Goal: Task Accomplishment & Management: Manage account settings

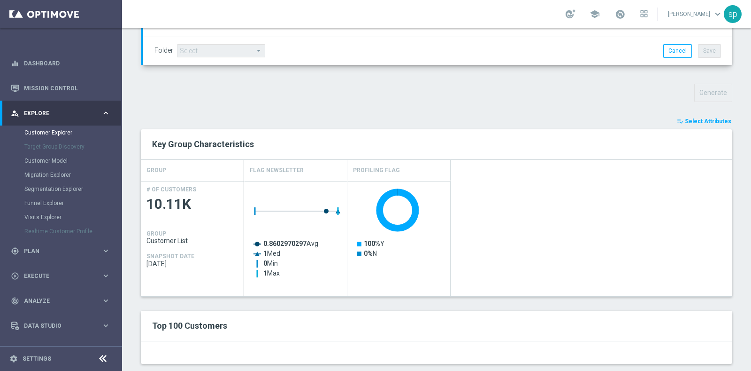
scroll to position [298, 0]
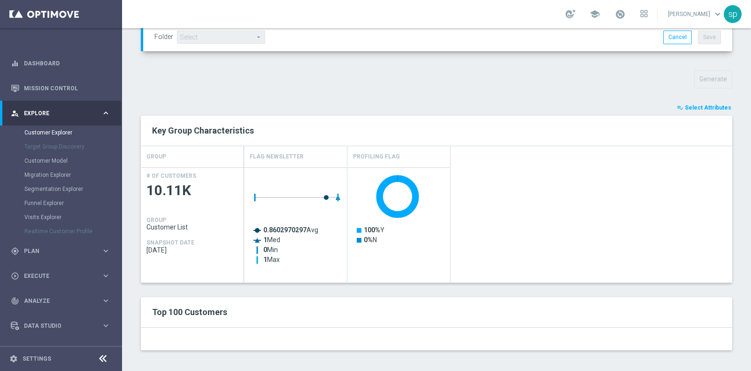
click at [689, 105] on span "Select Attributes" at bounding box center [708, 107] width 46 height 7
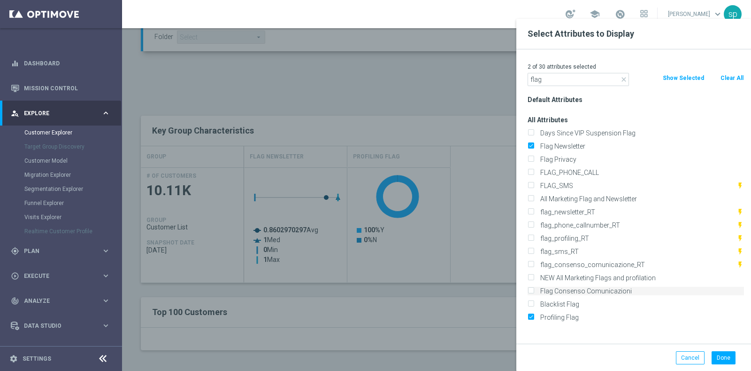
type input "flag"
click at [581, 291] on label "Flag Consenso Comunicazioni" at bounding box center [640, 290] width 207 height 8
click at [534, 291] on input "Flag Consenso Comunicazioni" at bounding box center [531, 292] width 6 height 6
checkbox input "true"
click at [533, 316] on input "Profiling Flag" at bounding box center [531, 318] width 6 height 6
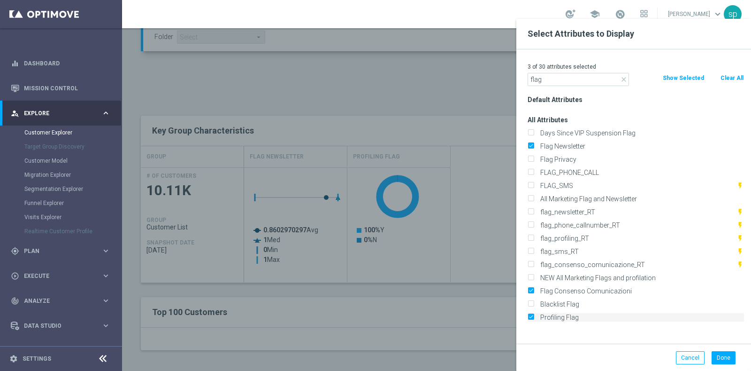
checkbox input "false"
click at [531, 185] on input "FLAG_SMS" at bounding box center [531, 187] width 6 height 6
checkbox input "true"
click at [531, 172] on input "FLAG_PHONE_CALL" at bounding box center [531, 173] width 6 height 6
checkbox input "true"
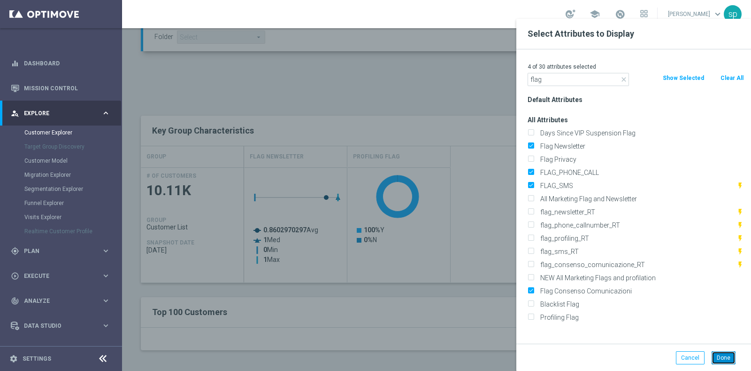
click at [724, 357] on button "Done" at bounding box center [724, 357] width 24 height 13
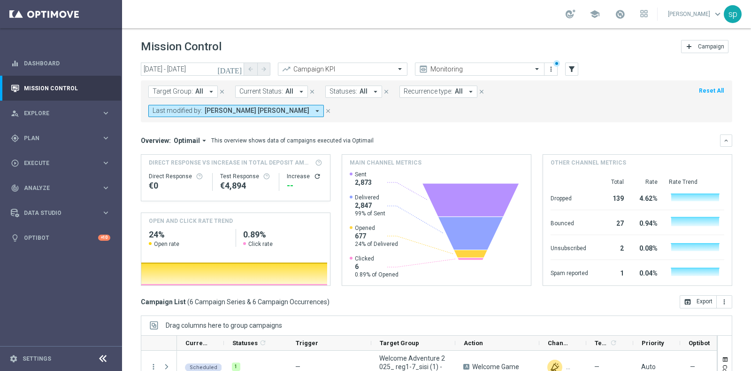
scroll to position [98, 0]
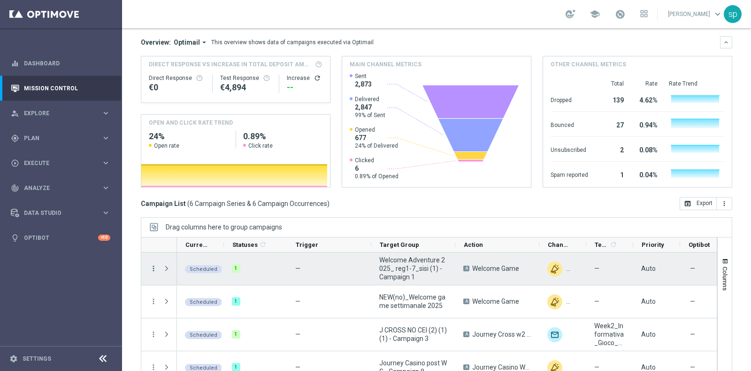
click at [154, 264] on icon "more_vert" at bounding box center [153, 268] width 8 height 8
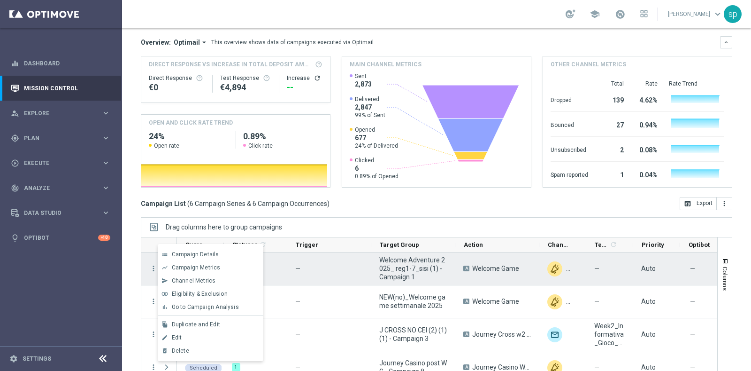
click at [279, 252] on div "1" at bounding box center [255, 268] width 63 height 32
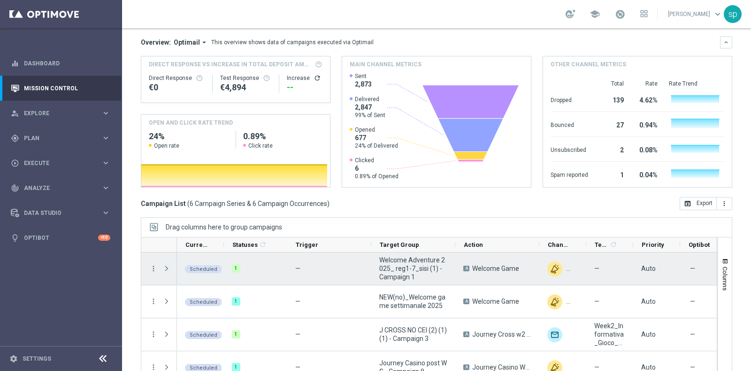
click at [170, 264] on span "Press SPACE to select this row." at bounding box center [166, 268] width 8 height 8
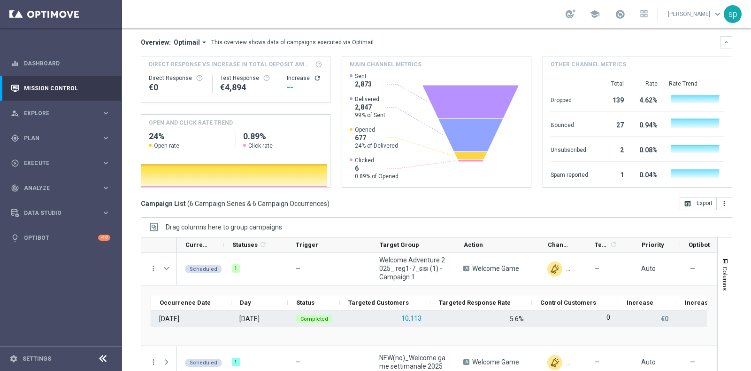
click at [417, 312] on button "10,113" at bounding box center [412, 318] width 22 height 12
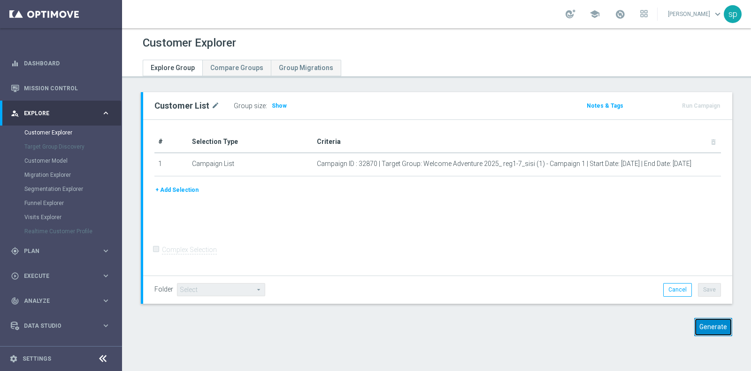
click at [716, 322] on button "Generate" at bounding box center [714, 326] width 38 height 18
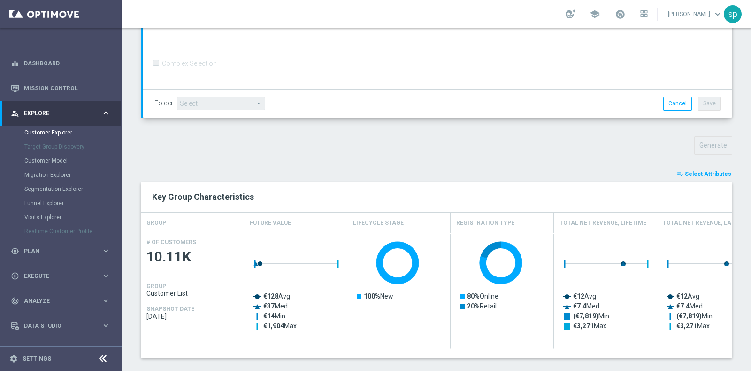
scroll to position [242, 0]
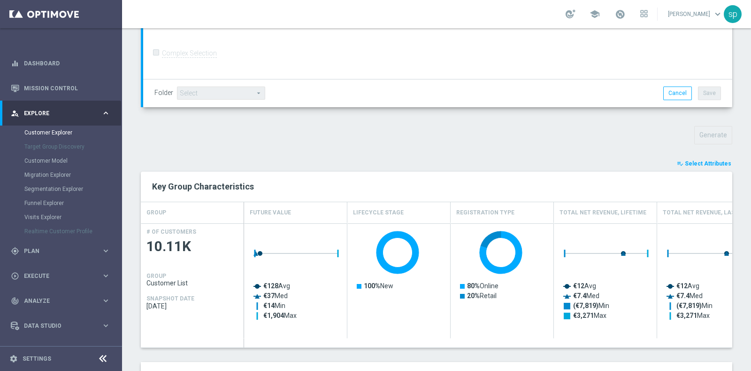
click at [697, 164] on span "Select Attributes" at bounding box center [708, 163] width 46 height 7
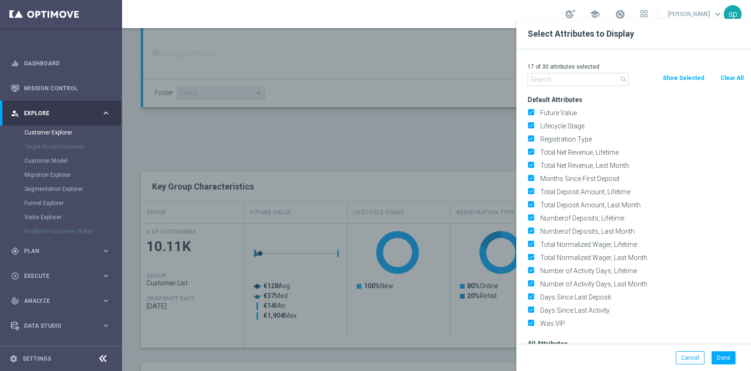
click at [736, 74] on button "Clear All" at bounding box center [732, 78] width 25 height 10
checkbox input "false"
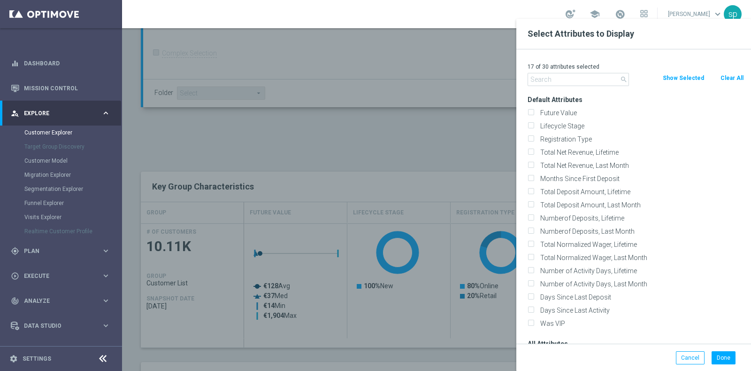
checkbox input "false"
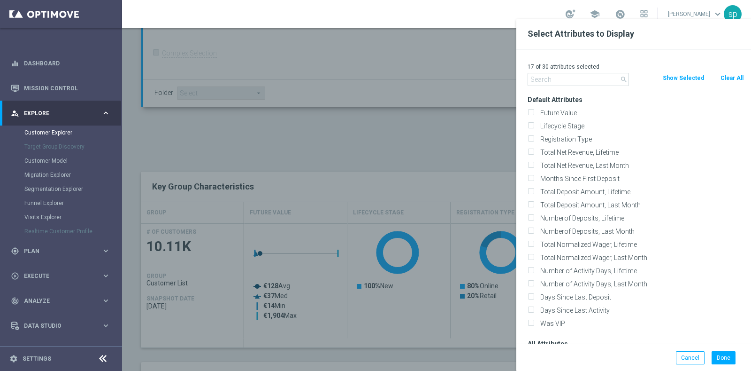
checkbox input "false"
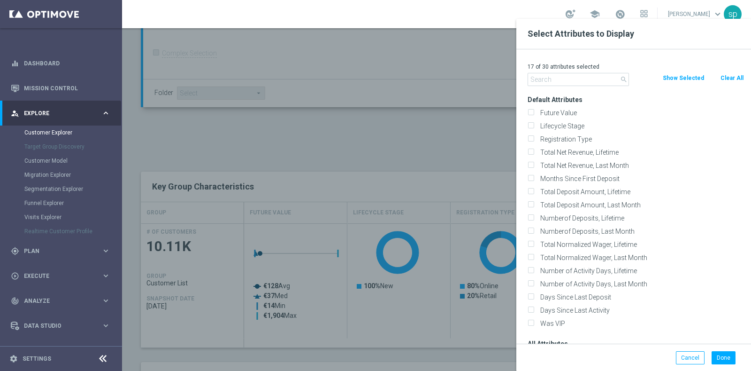
checkbox input "false"
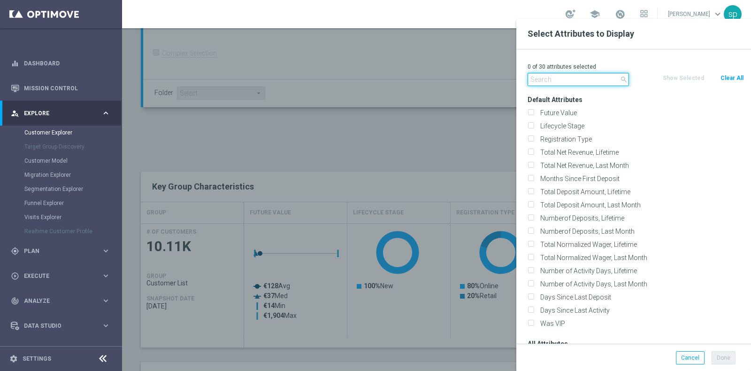
click at [561, 77] on input "text" at bounding box center [578, 79] width 101 height 13
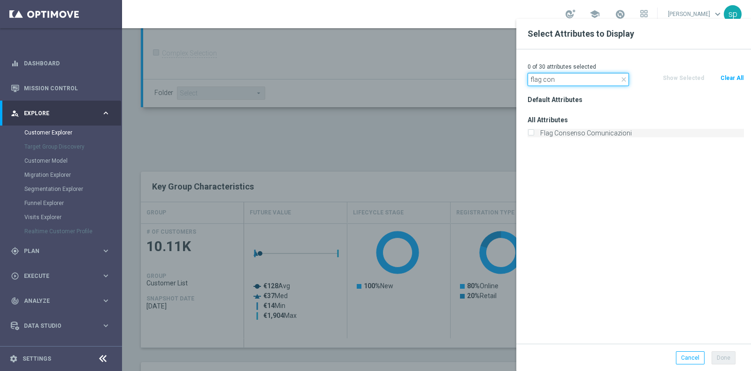
type input "flag con"
click at [583, 137] on label "Flag Consenso Comunicazioni" at bounding box center [640, 133] width 207 height 8
click at [534, 137] on input "Flag Consenso Comunicazioni" at bounding box center [531, 134] width 6 height 6
checkbox input "true"
click at [562, 80] on input "flag con" at bounding box center [578, 79] width 101 height 13
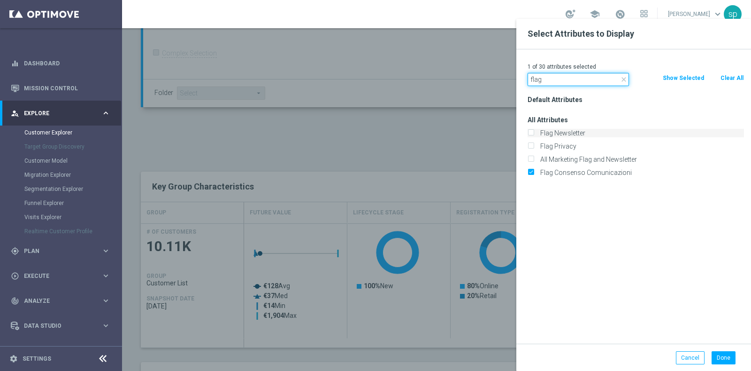
type input "flag"
click at [564, 131] on label "Flag Newsletter" at bounding box center [640, 133] width 207 height 8
click at [534, 131] on input "Flag Newsletter" at bounding box center [531, 134] width 6 height 6
checkbox input "true"
click at [568, 77] on input "flag" at bounding box center [578, 79] width 101 height 13
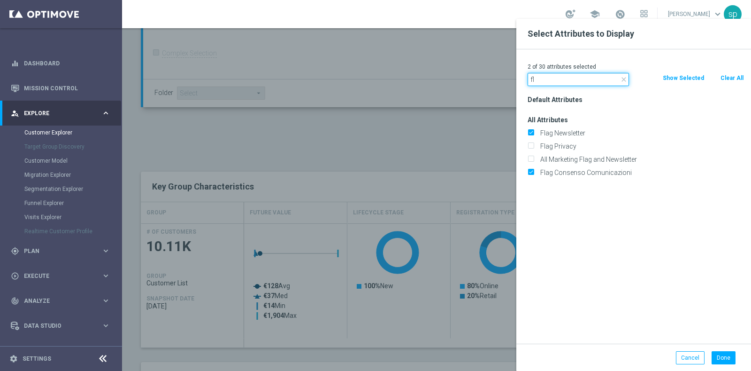
type input "f"
type input "pho"
click at [576, 131] on label "FLAG_PHONE_CALL" at bounding box center [640, 133] width 207 height 8
click at [534, 131] on input "FLAG_PHONE_CALL" at bounding box center [531, 134] width 6 height 6
checkbox input "true"
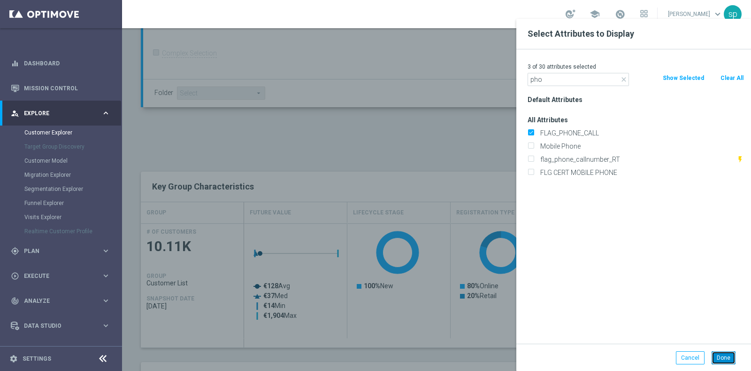
click at [727, 354] on button "Done" at bounding box center [724, 357] width 24 height 13
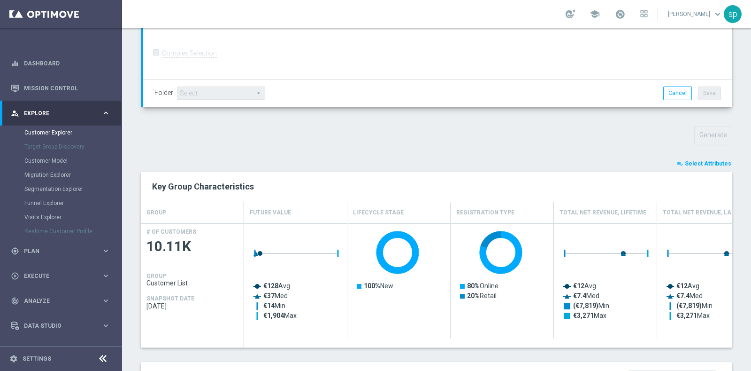
type input "Search"
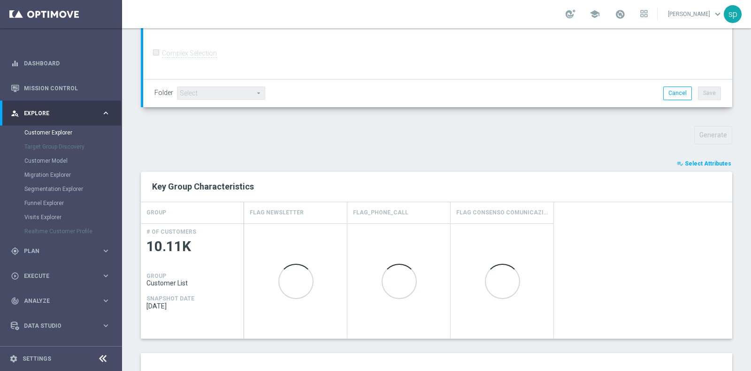
scroll to position [506, 0]
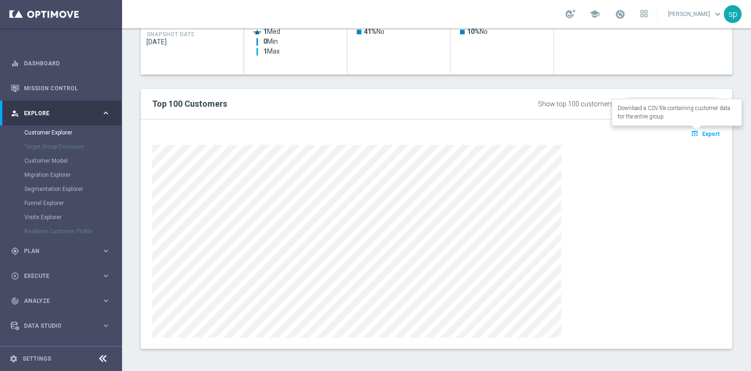
click at [703, 132] on span "Export" at bounding box center [711, 134] width 17 height 7
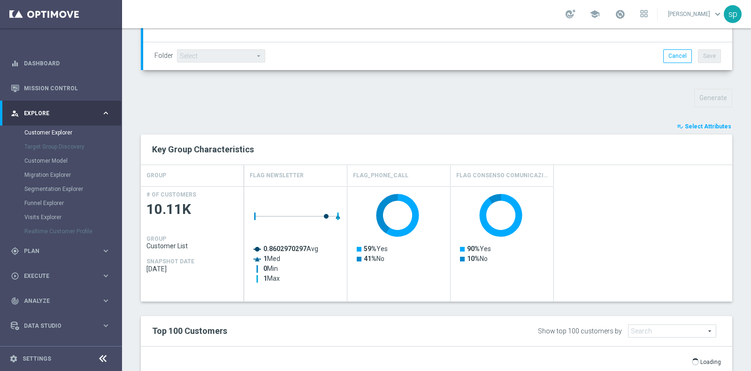
scroll to position [240, 0]
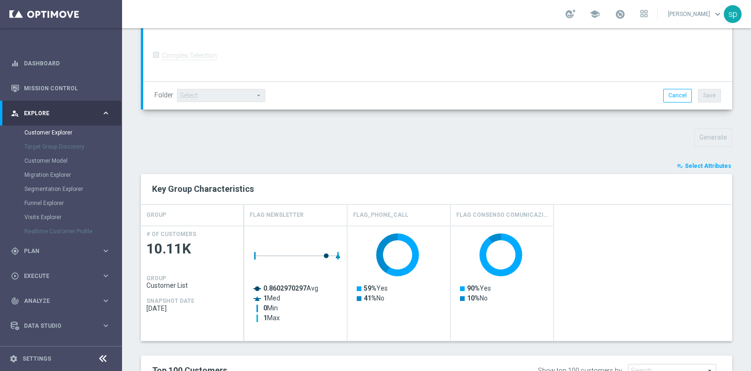
click at [697, 164] on span "Select Attributes" at bounding box center [708, 165] width 46 height 7
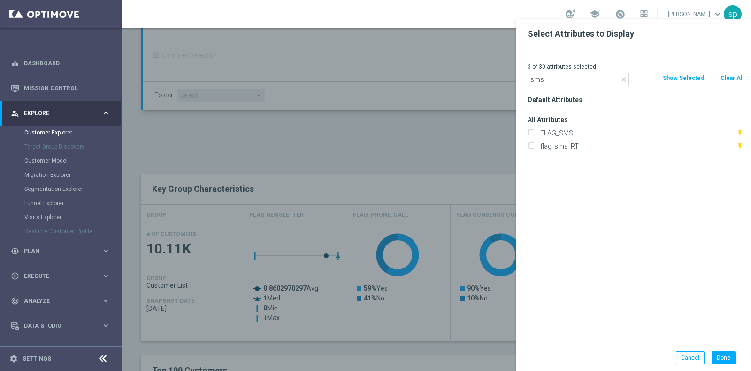
type input "sms"
click at [587, 125] on div "All Attributes FLAG_SMS flash_on flag_sms_RT flash_on" at bounding box center [636, 132] width 231 height 39
click at [587, 130] on label "FLAG_SMS" at bounding box center [637, 133] width 200 height 8
click at [534, 131] on input "FLAG_SMS" at bounding box center [531, 134] width 6 height 6
checkbox input "true"
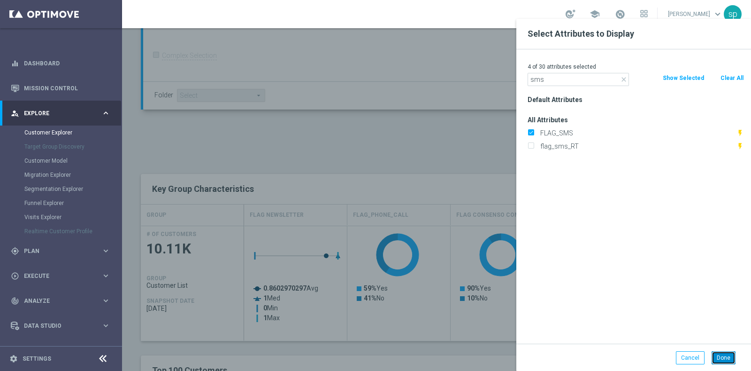
click at [726, 353] on button "Done" at bounding box center [724, 357] width 24 height 13
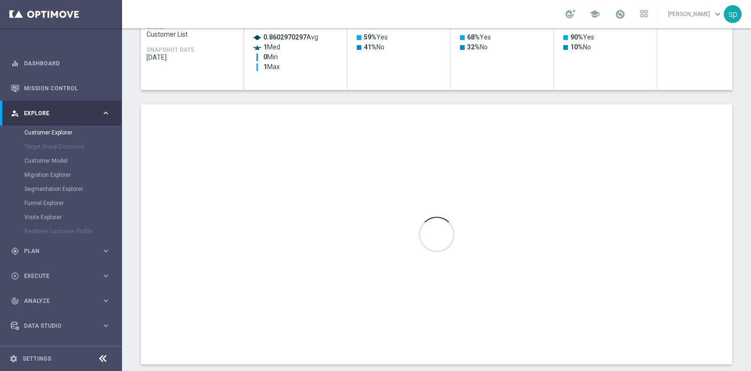
scroll to position [506, 0]
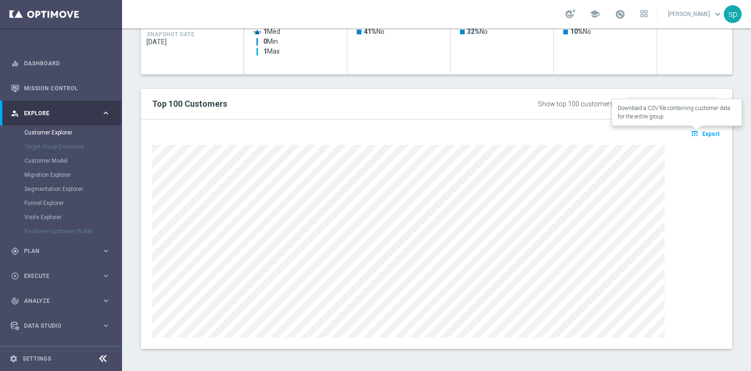
click at [703, 131] on span "Export" at bounding box center [711, 134] width 17 height 7
click at [626, 19] on link at bounding box center [620, 14] width 12 height 15
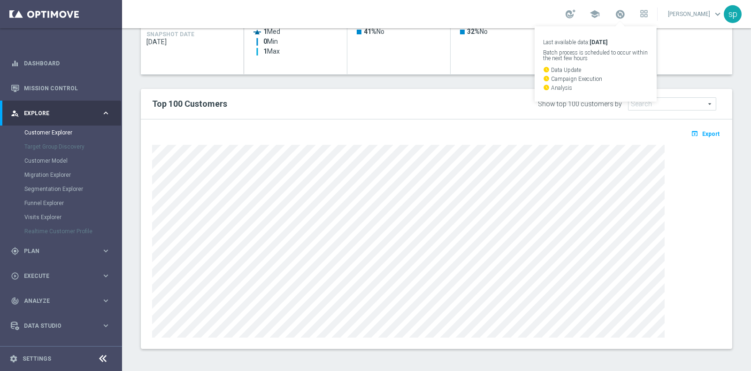
click at [697, 10] on link "sara parisi keyboard_arrow_down" at bounding box center [695, 14] width 57 height 14
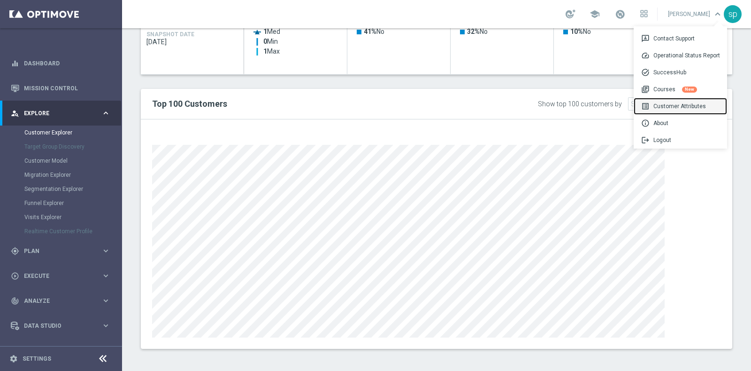
click at [678, 105] on div "list_alt Customer Attributes" at bounding box center [680, 106] width 93 height 17
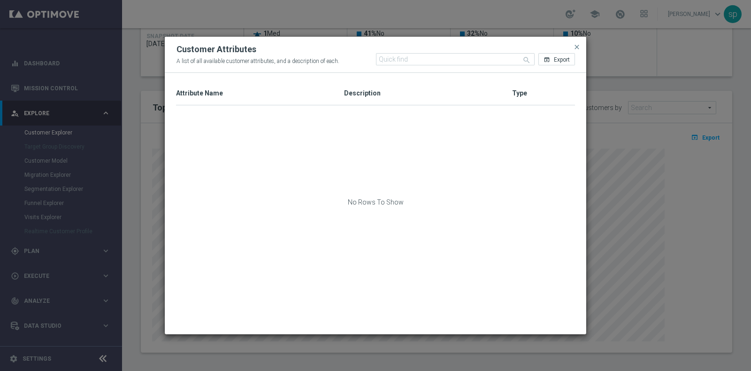
scroll to position [508, 0]
click at [392, 56] on input "text" at bounding box center [455, 59] width 159 height 12
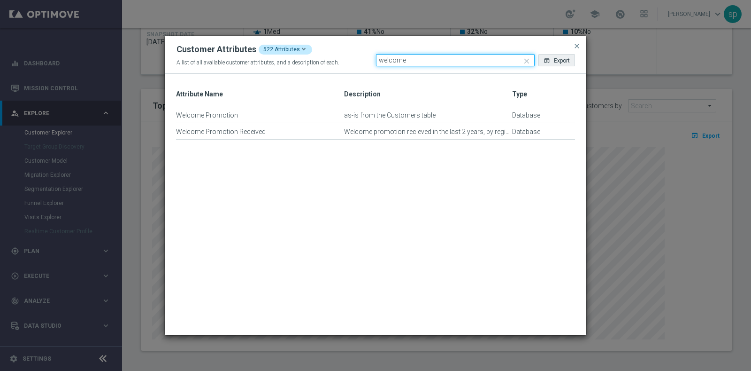
type input "welcome"
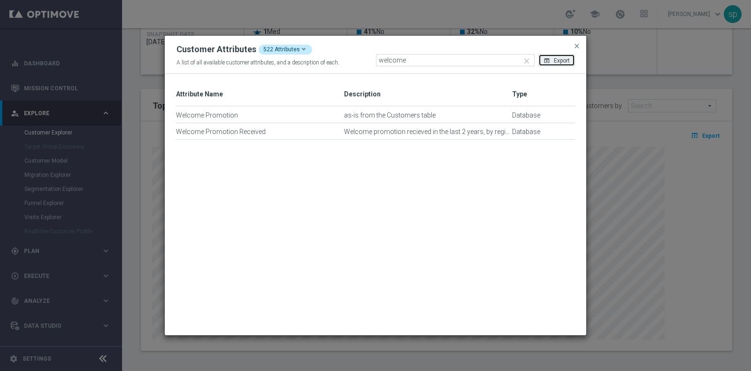
click at [561, 61] on span "Export" at bounding box center [562, 60] width 16 height 7
click at [578, 44] on span "close" at bounding box center [577, 46] width 8 height 8
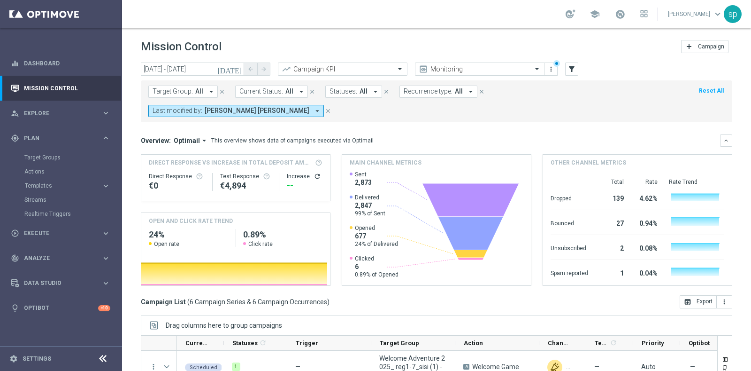
click at [48, 155] on link "Target Groups" at bounding box center [60, 158] width 73 height 8
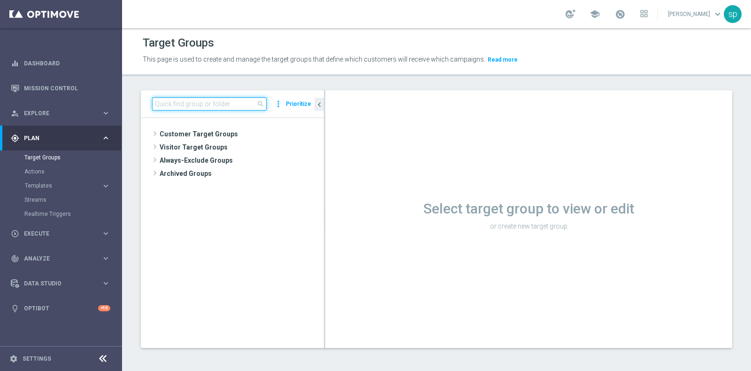
click at [228, 102] on input at bounding box center [209, 103] width 115 height 13
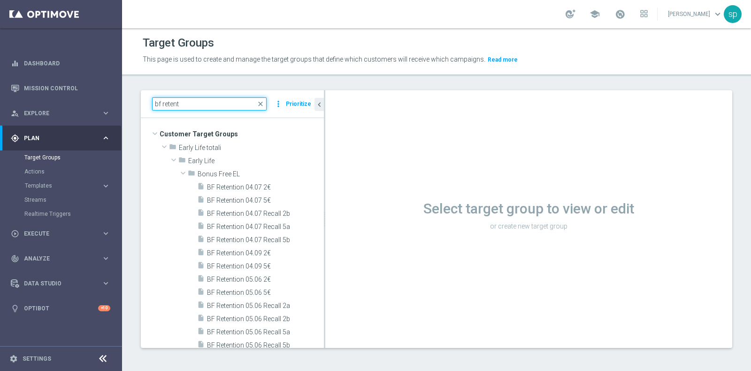
type input "bf retent"
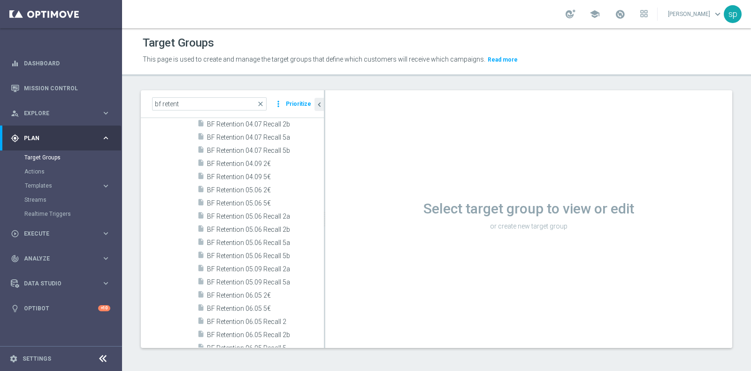
scroll to position [78, 0]
click at [271, 171] on span "BF Retention 04.09 2€" at bounding box center [254, 175] width 94 height 8
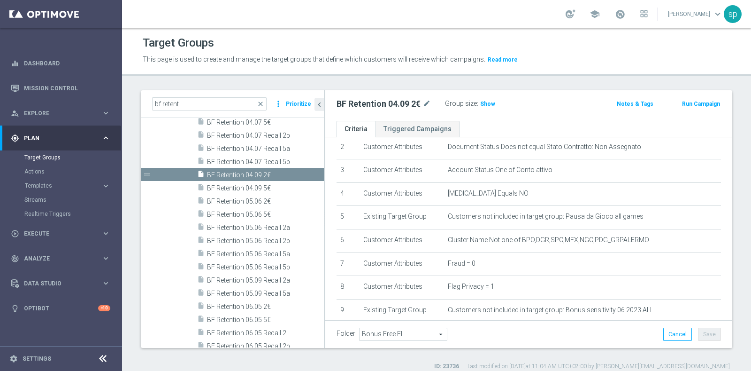
scroll to position [39, 0]
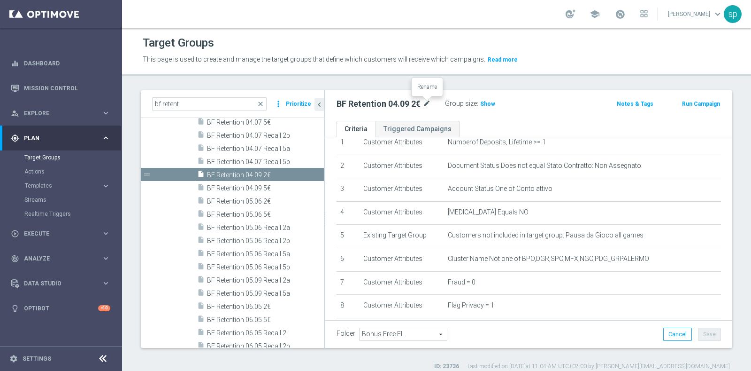
click at [430, 102] on icon "mode_edit" at bounding box center [427, 103] width 8 height 11
click at [43, 185] on span "Templates" at bounding box center [58, 186] width 67 height 6
click at [44, 196] on link "Optimail" at bounding box center [63, 200] width 69 height 8
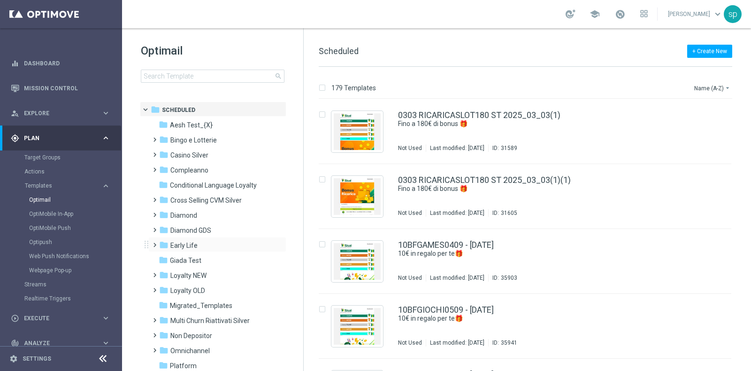
click at [154, 242] on span at bounding box center [153, 241] width 4 height 4
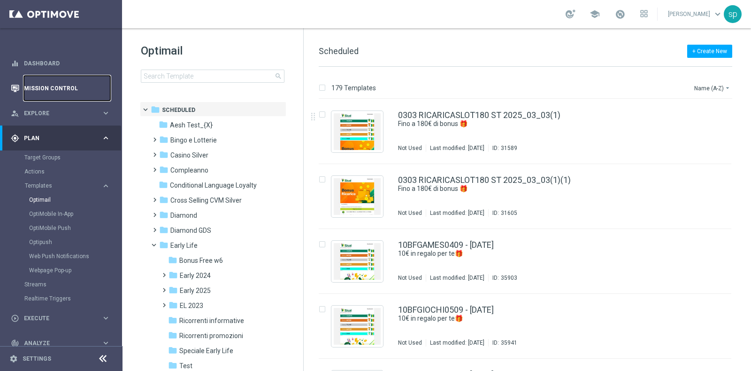
click at [62, 94] on link "Mission Control" at bounding box center [67, 88] width 86 height 25
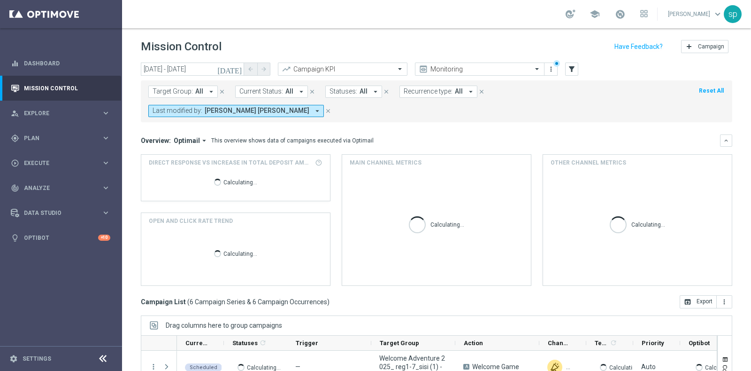
click at [190, 90] on span "Target Group:" at bounding box center [173, 91] width 40 height 8
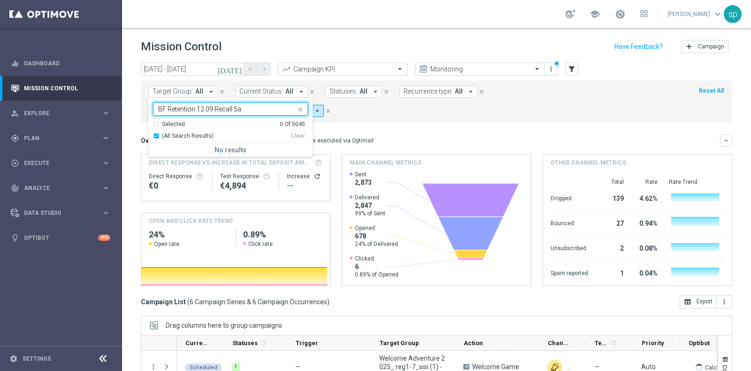
click at [161, 107] on input "BF Retention 12.09 Recall 5a" at bounding box center [227, 109] width 138 height 8
click at [202, 153] on label "BF Retention 12.09 Recall 5a" at bounding box center [197, 151] width 71 height 6
type input "BF Retention 12.09 Recall 5a"
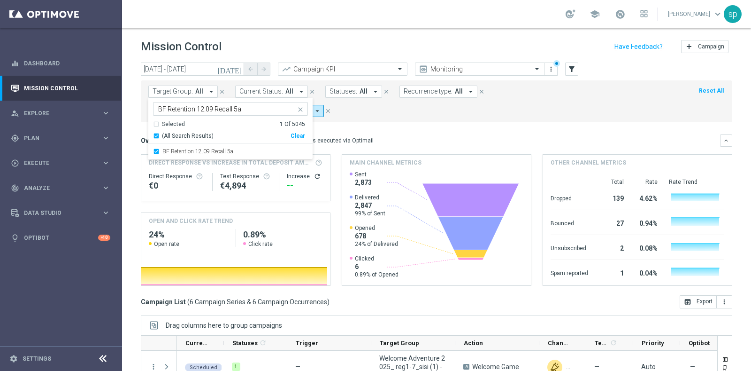
click at [386, 122] on mini-dashboard "Overview: Optimail arrow_drop_down This overview shows data of campaigns execut…" at bounding box center [437, 208] width 592 height 173
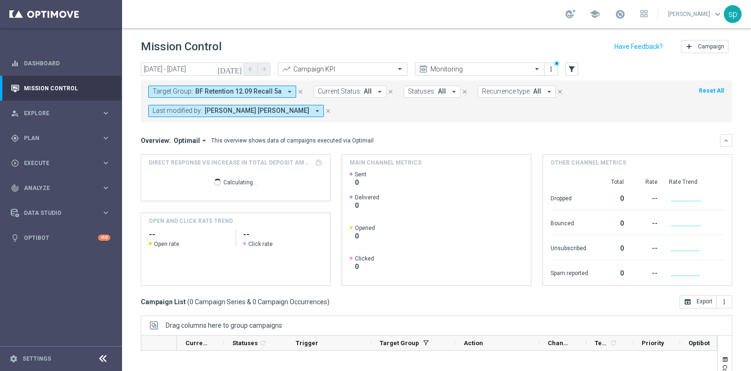
click at [267, 110] on span "[PERSON_NAME] [PERSON_NAME]" at bounding box center [257, 111] width 105 height 8
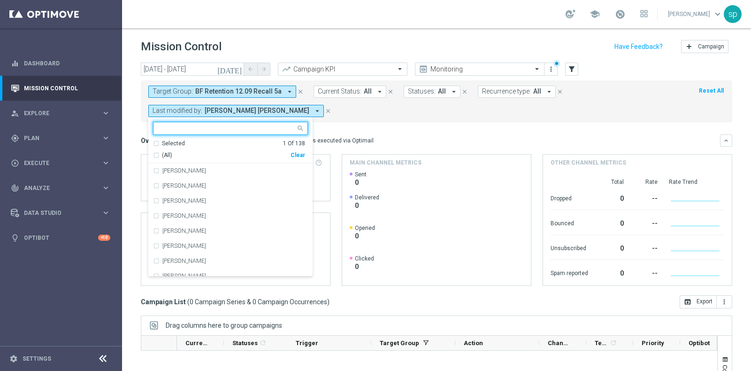
click at [0, 0] on div "Clear" at bounding box center [0, 0] width 0 height 0
click at [363, 111] on form "Target Group: BF Retention 12.09 Recall 5a arrow_drop_down close Current Status…" at bounding box center [415, 100] width 535 height 31
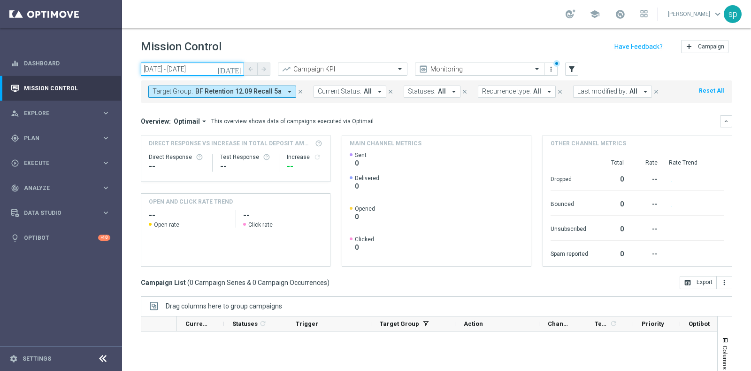
click at [178, 68] on input "[DATE] - [DATE]" at bounding box center [192, 68] width 103 height 13
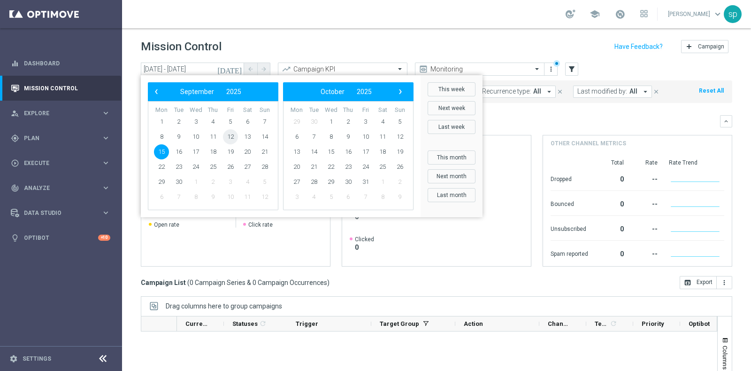
click at [229, 137] on span "12" at bounding box center [230, 136] width 15 height 15
click at [229, 150] on span "19" at bounding box center [230, 151] width 15 height 15
type input "[DATE] - [DATE]"
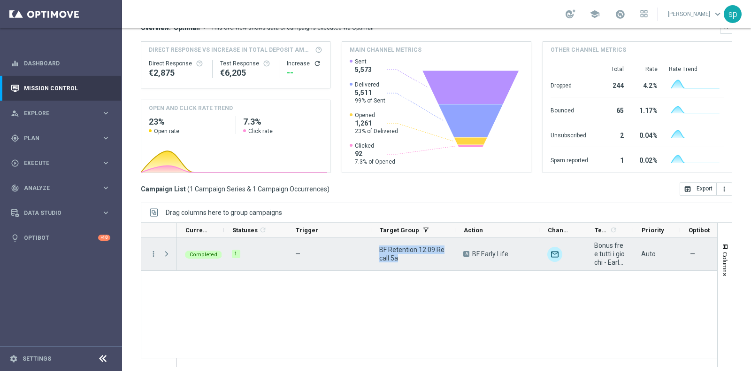
drag, startPoint x: 404, startPoint y: 259, endPoint x: 381, endPoint y: 247, distance: 26.3
click at [381, 247] on span "BF Retention 12.09 Recall 5a" at bounding box center [413, 253] width 68 height 17
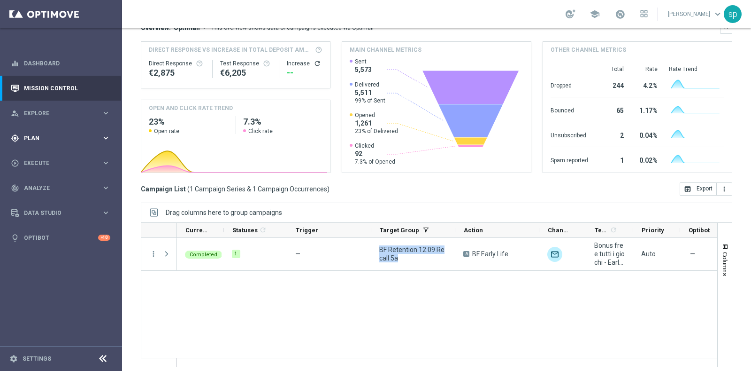
click at [34, 139] on span "Plan" at bounding box center [62, 138] width 77 height 6
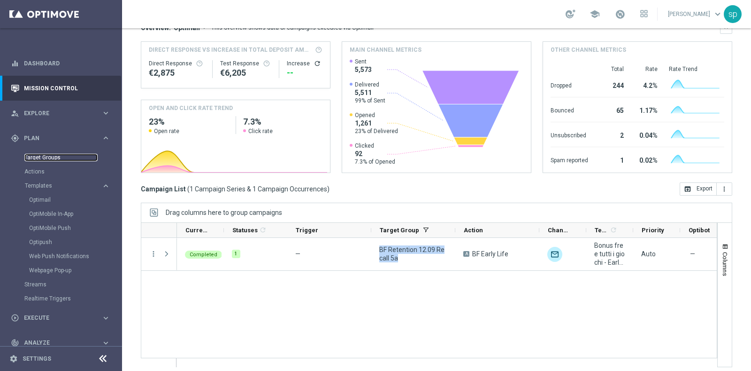
click at [38, 159] on link "Target Groups" at bounding box center [60, 158] width 73 height 8
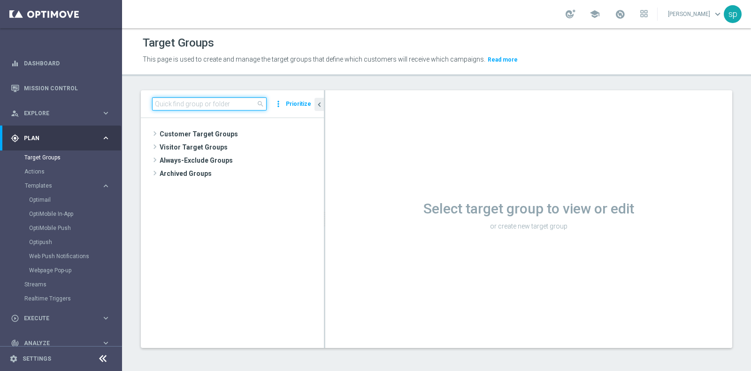
click at [214, 101] on input at bounding box center [209, 103] width 115 height 13
paste input "BF Retention 12.09 Recall 5a"
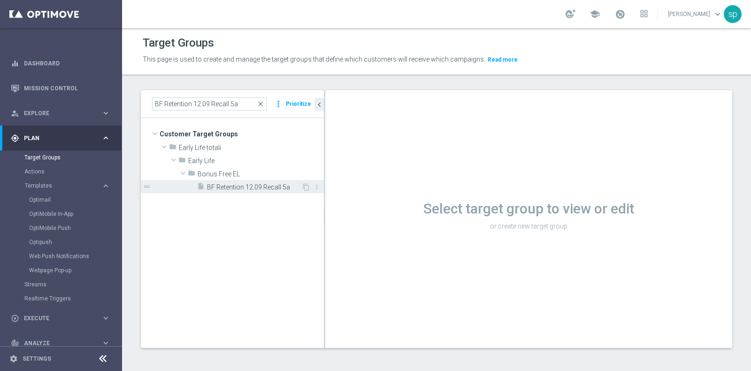
click at [257, 185] on span "BF Retention 12.09 Recall 5a" at bounding box center [254, 187] width 94 height 8
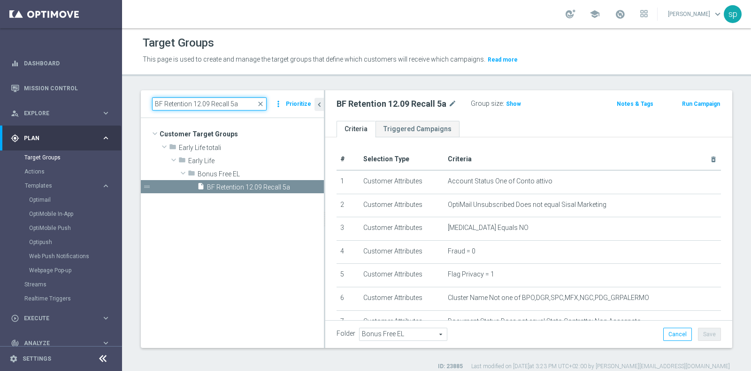
click at [240, 102] on input "BF Retention 12.09 Recall 5a" at bounding box center [209, 103] width 115 height 13
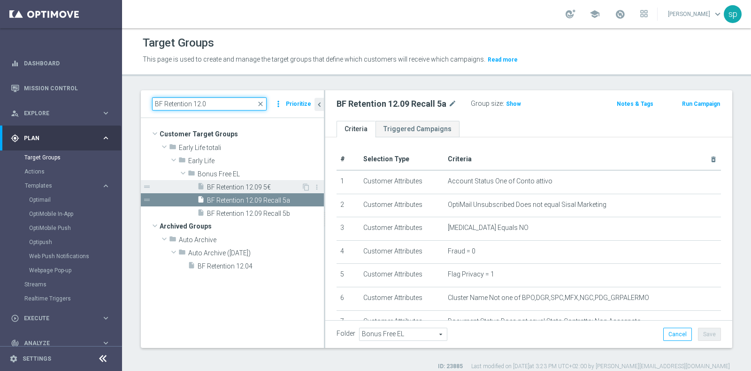
type input "BF Retention 12.0"
click at [232, 185] on span "BF Retention 12.09 5€" at bounding box center [254, 187] width 94 height 8
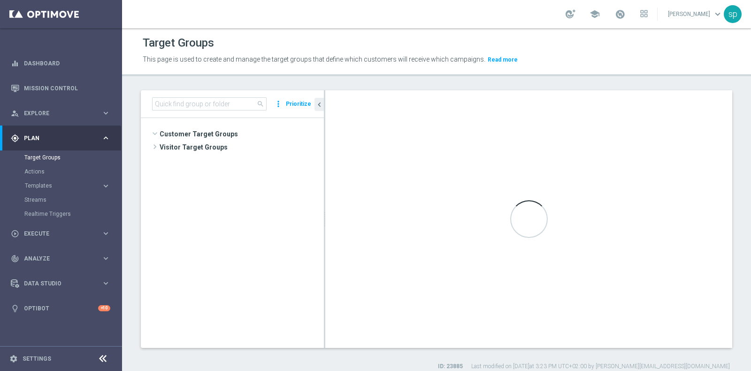
scroll to position [508, 0]
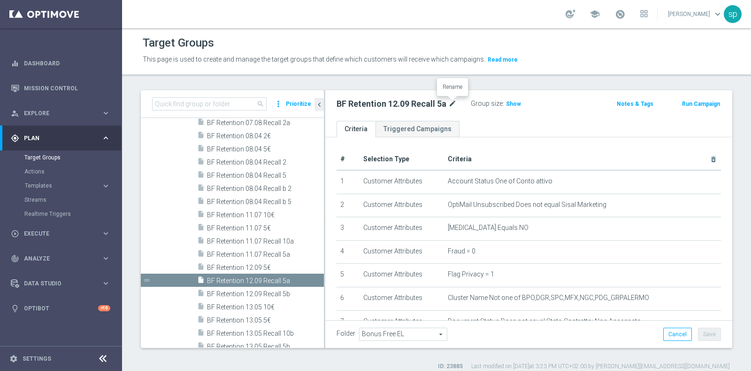
click at [452, 100] on icon "mode_edit" at bounding box center [452, 103] width 8 height 11
